Goal: Transaction & Acquisition: Purchase product/service

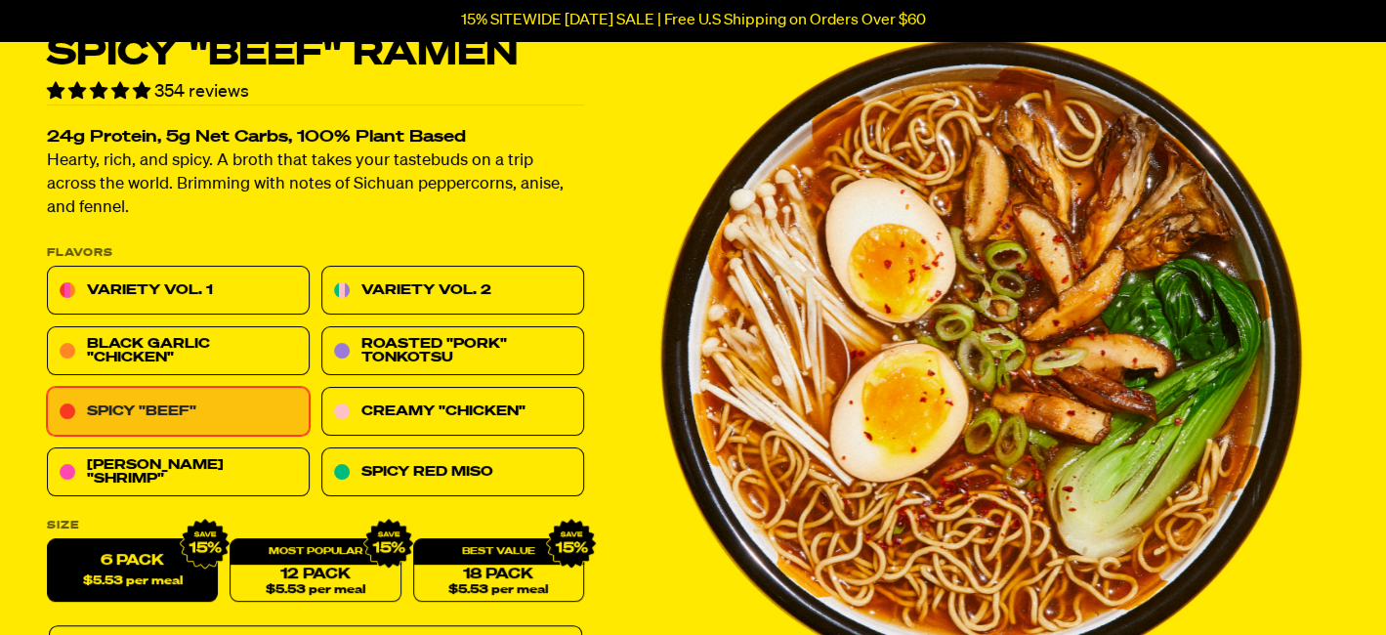
click at [243, 410] on link "Spicy "Beef"" at bounding box center [178, 412] width 263 height 49
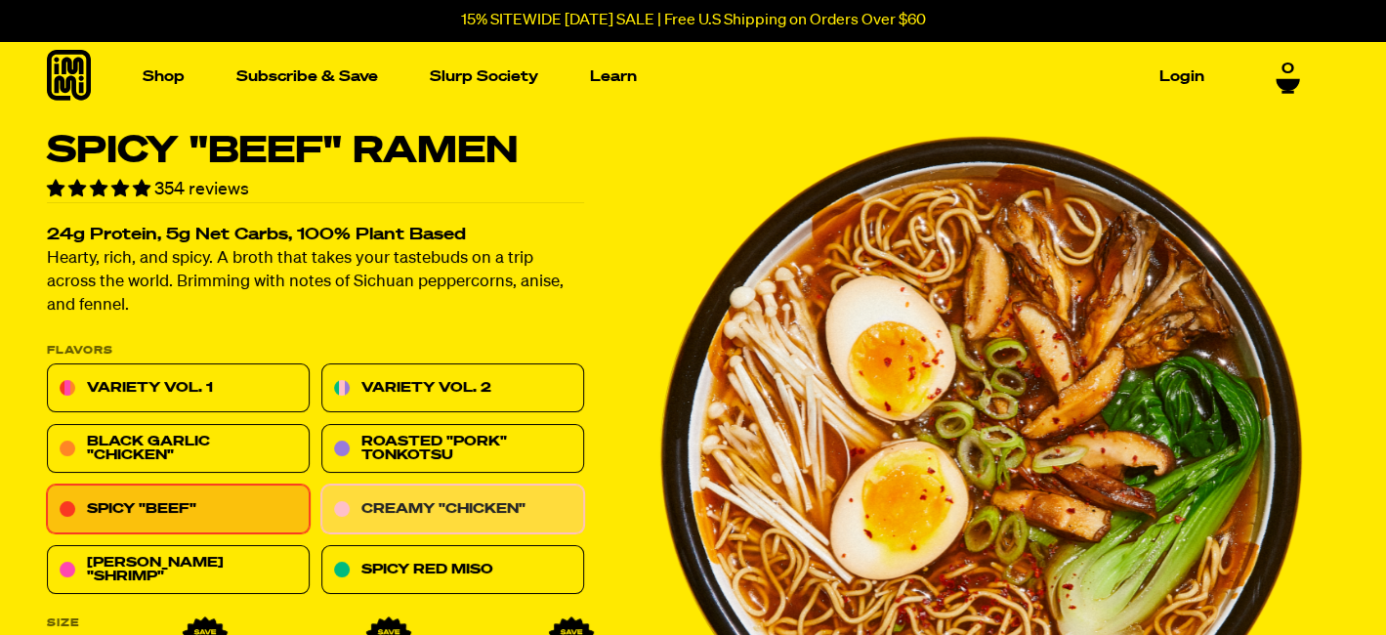
click at [405, 511] on link "Creamy "Chicken"" at bounding box center [452, 509] width 263 height 49
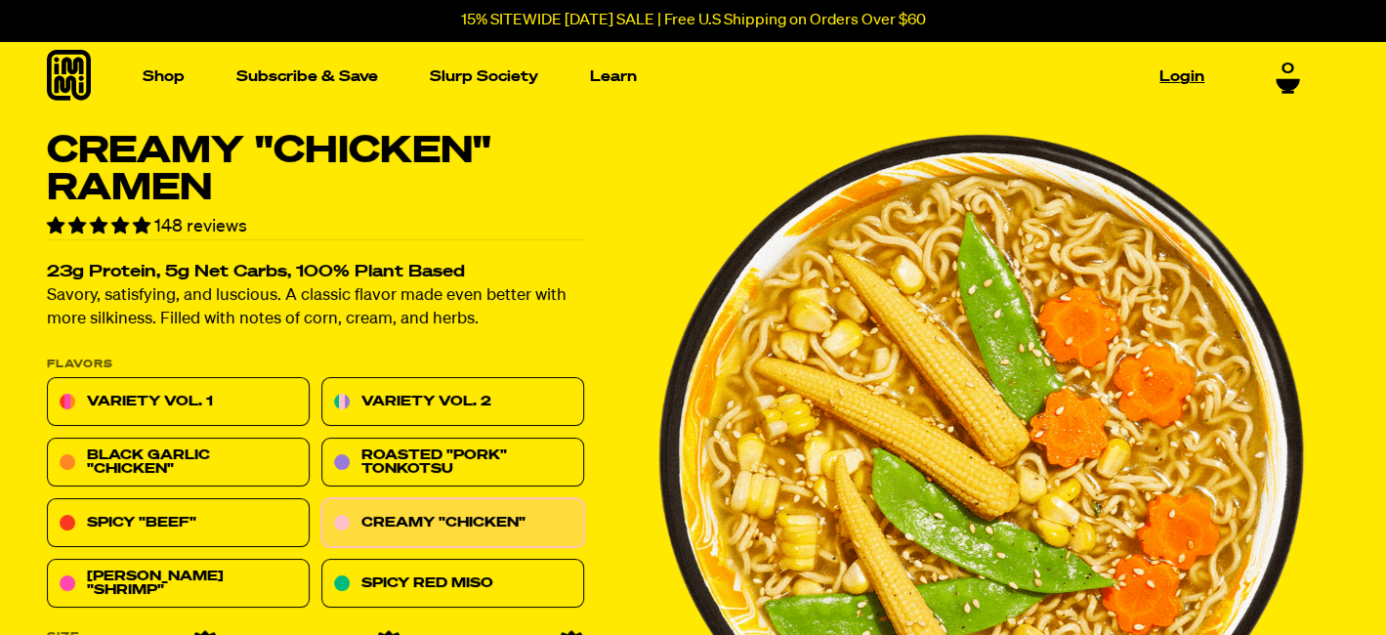
click at [1166, 75] on link "Login" at bounding box center [1182, 77] width 61 height 30
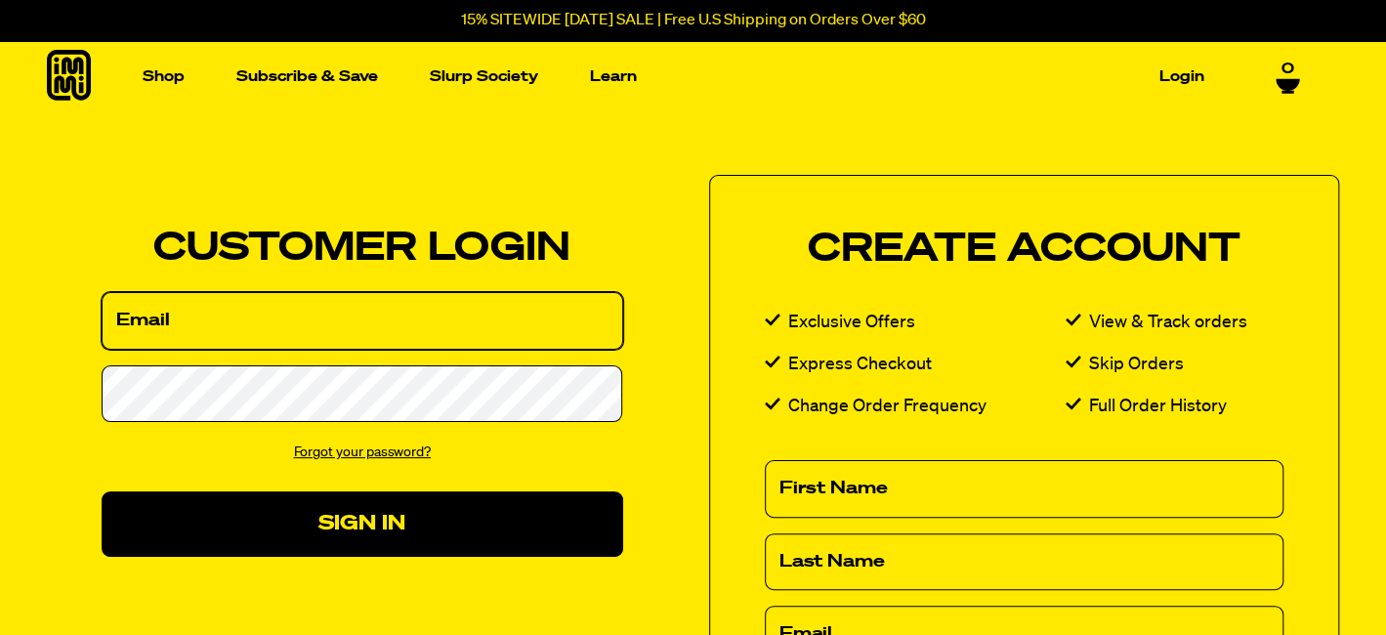
click at [474, 315] on input "Email" at bounding box center [363, 321] width 522 height 58
type input "[EMAIL_ADDRESS][DOMAIN_NAME]"
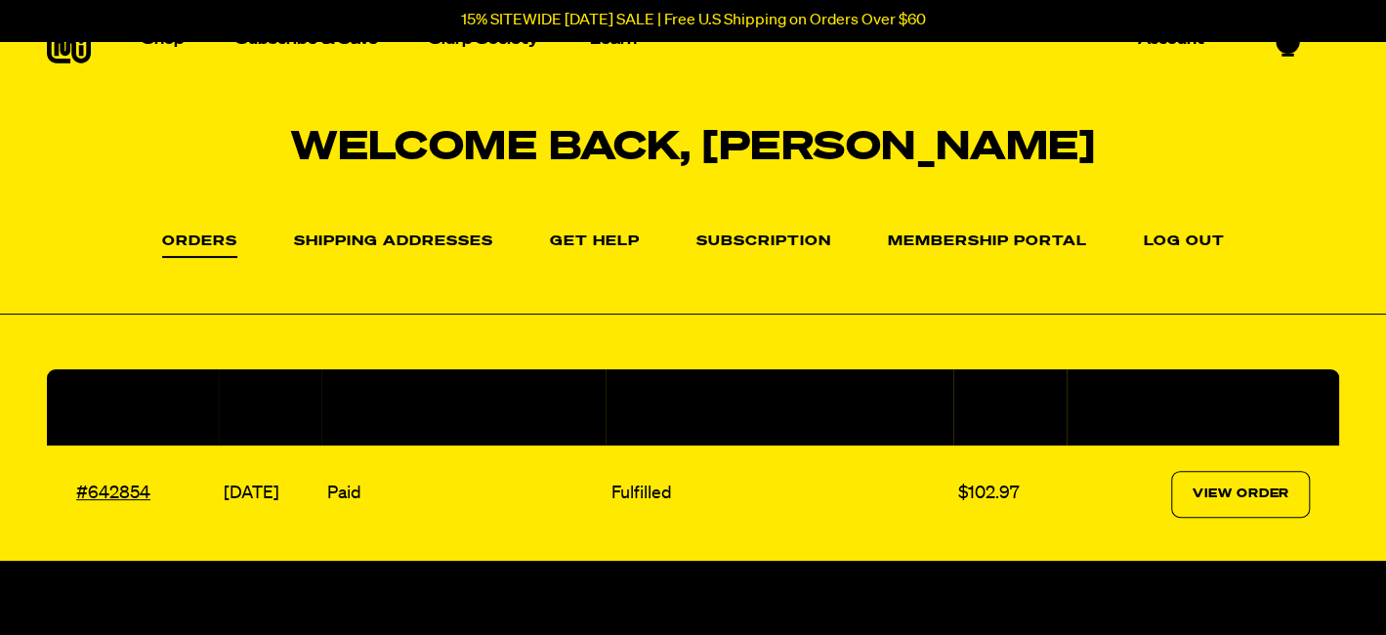
scroll to position [4, 0]
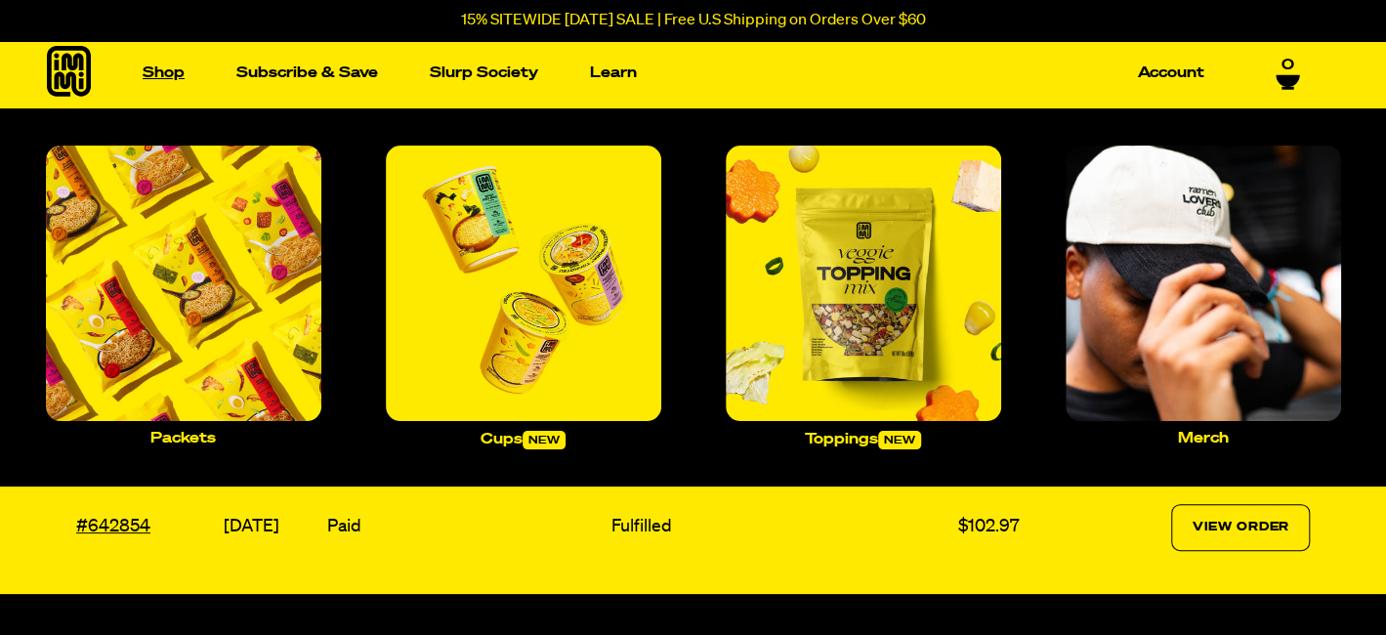
click at [167, 74] on link "Shop" at bounding box center [164, 73] width 58 height 30
click at [203, 263] on img "Main navigation" at bounding box center [183, 283] width 275 height 275
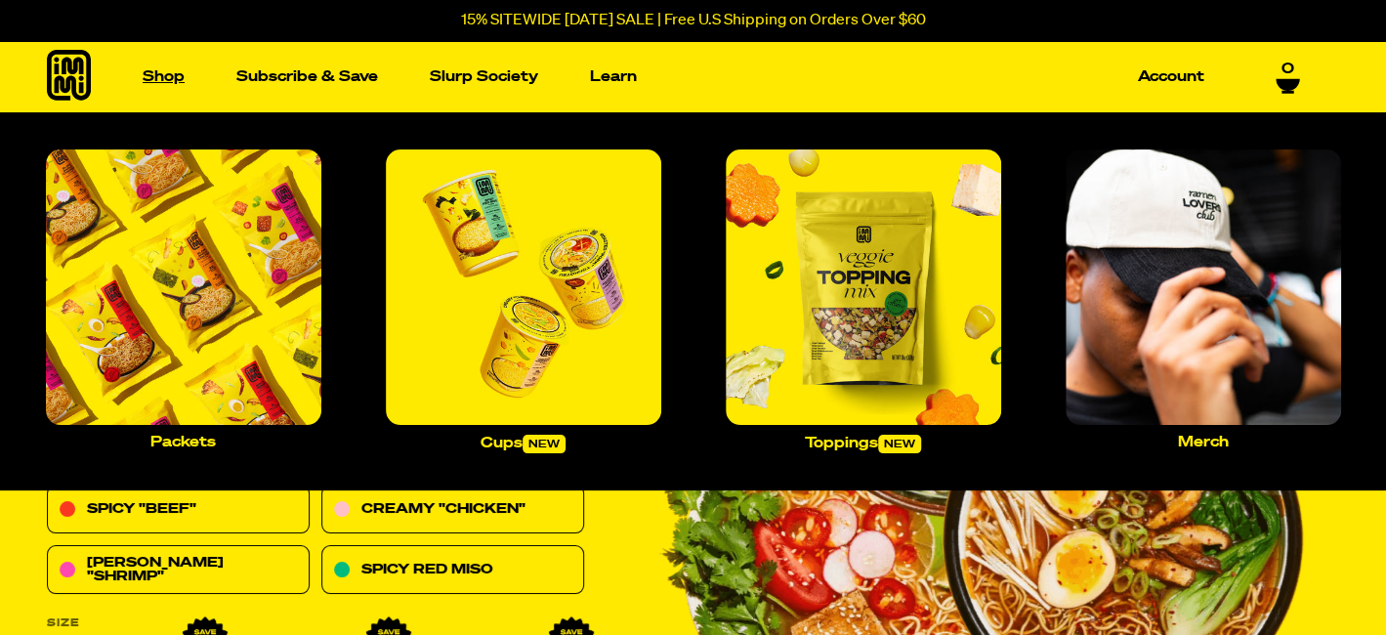
click at [156, 82] on link "Shop" at bounding box center [164, 77] width 58 height 30
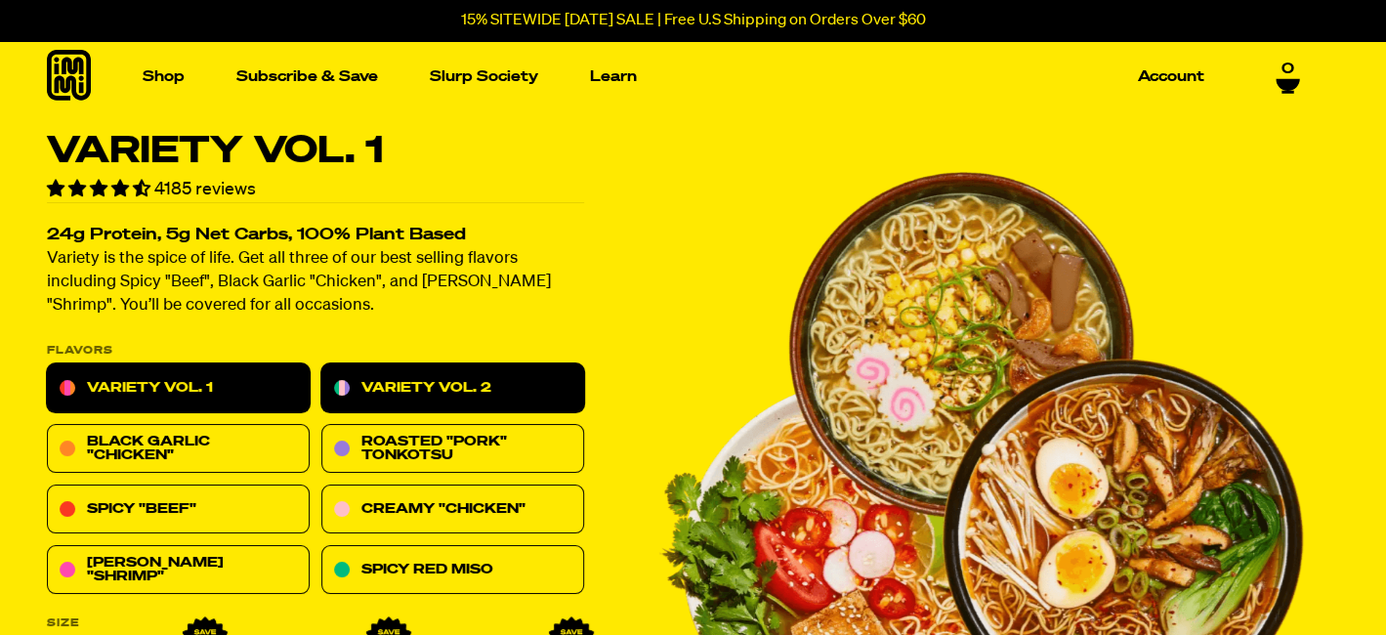
click at [379, 389] on link "Variety Vol. 2" at bounding box center [452, 388] width 263 height 49
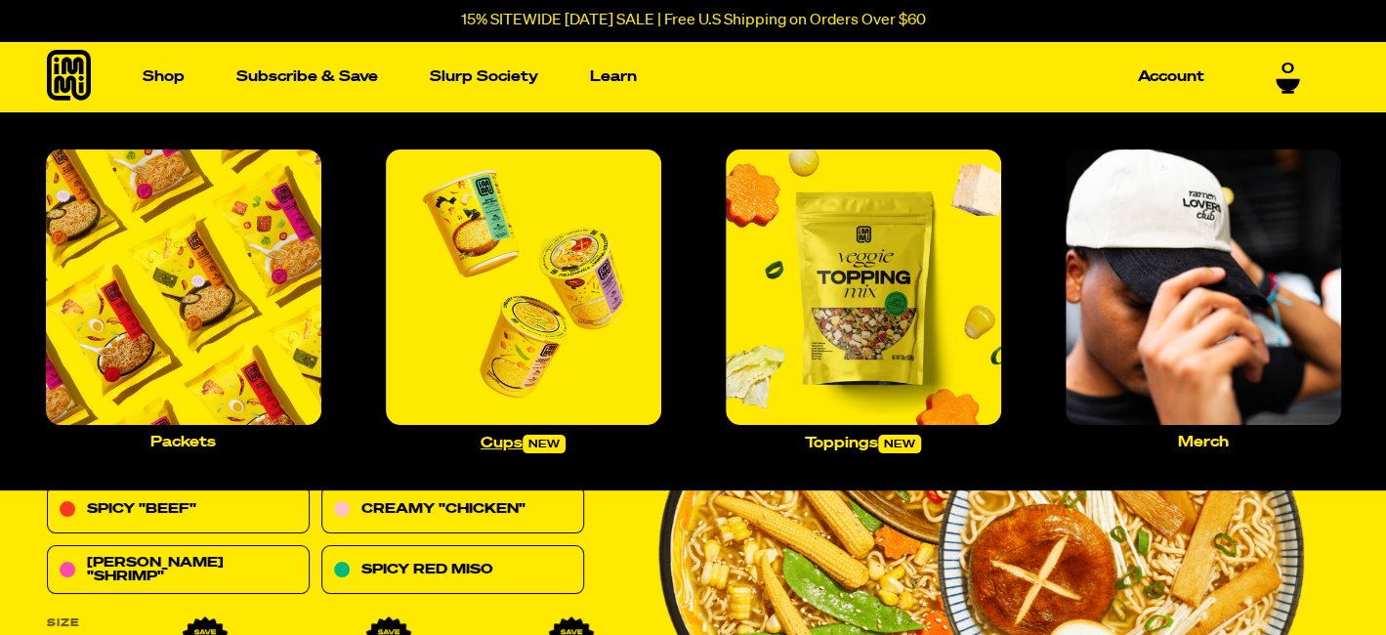
click at [486, 266] on img "Main navigation" at bounding box center [523, 286] width 275 height 275
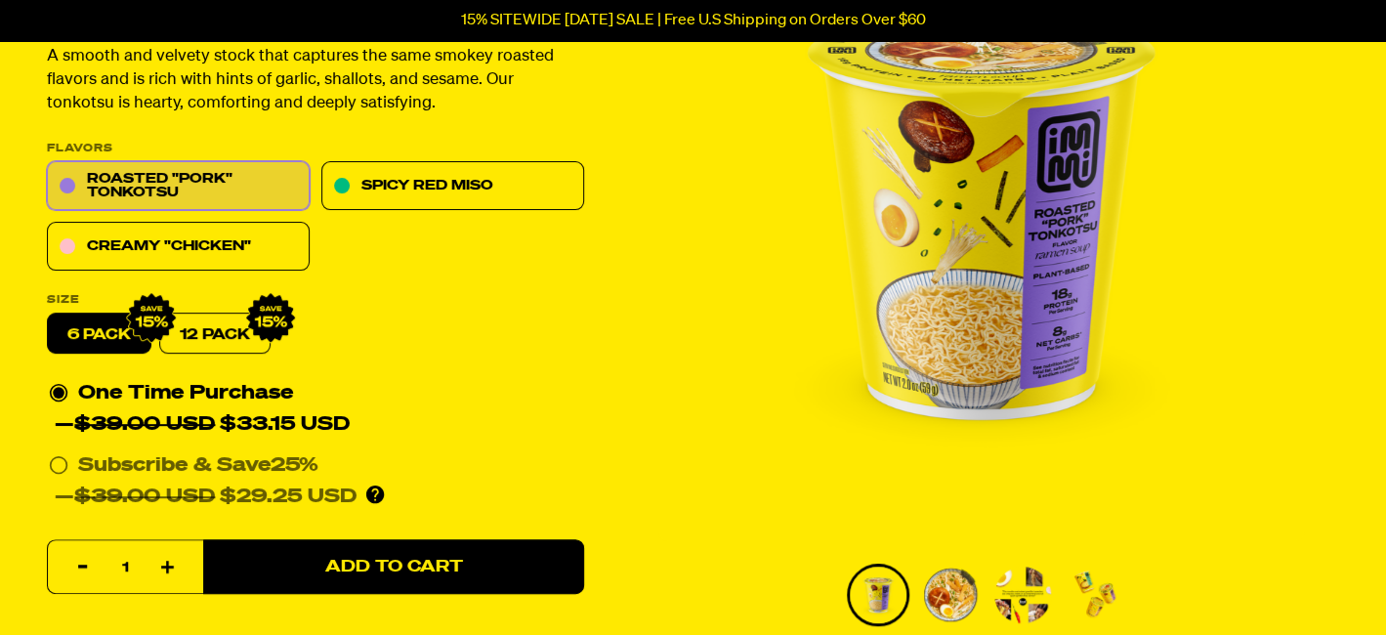
scroll to position [195, 0]
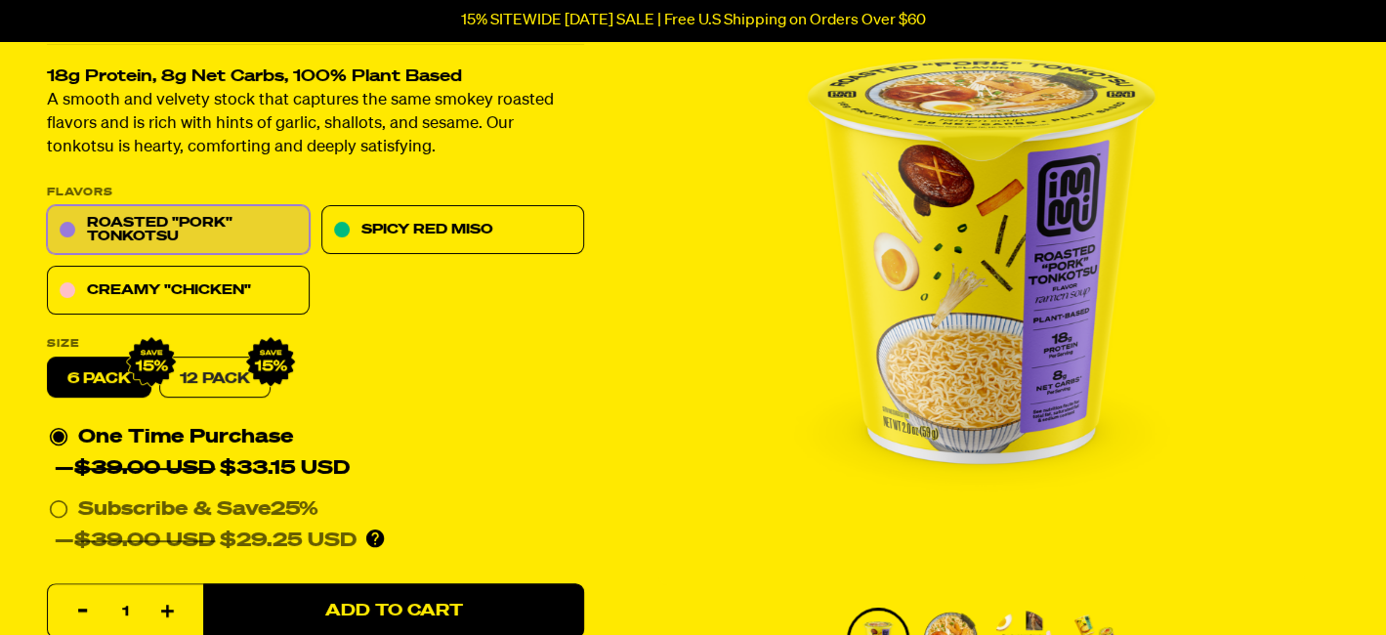
click at [212, 370] on link "12 Pack" at bounding box center [214, 377] width 111 height 41
radio input "false"
